Goal: Information Seeking & Learning: Learn about a topic

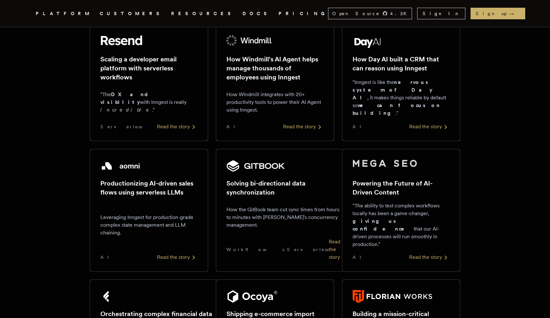
scroll to position [303, 0]
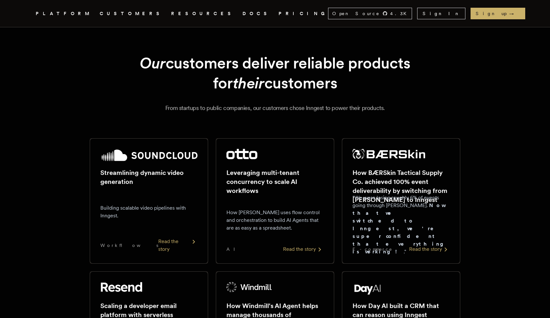
scroll to position [0, 0]
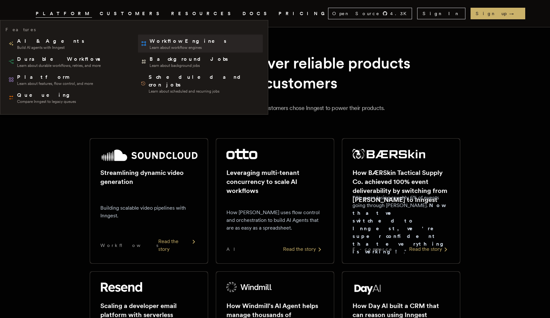
click at [150, 38] on span "Workflow Engines" at bounding box center [189, 41] width 78 height 8
